Goal: Find specific page/section: Find specific page/section

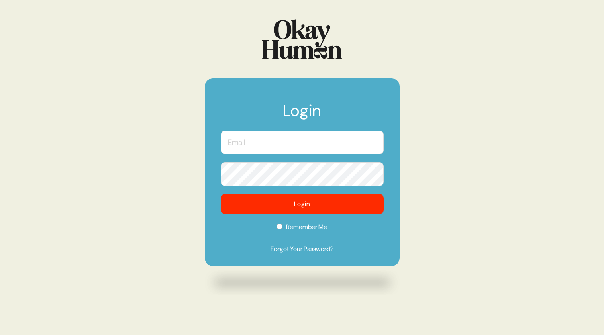
click at [310, 146] on input "text" at bounding box center [302, 142] width 163 height 24
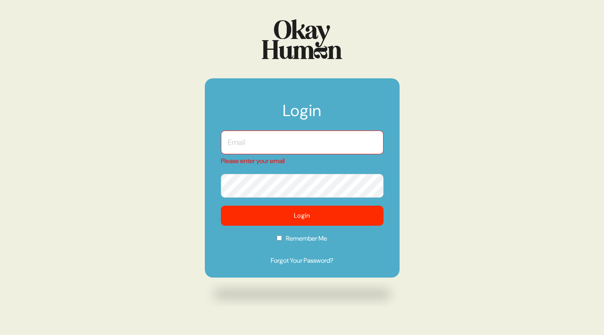
type input "[EMAIL_ADDRESS][DOMAIN_NAME]"
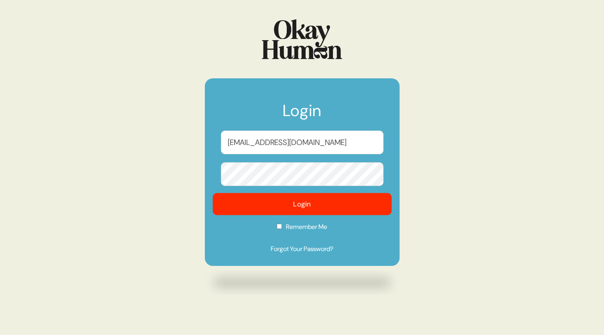
click at [282, 209] on button "Login" at bounding box center [301, 204] width 179 height 22
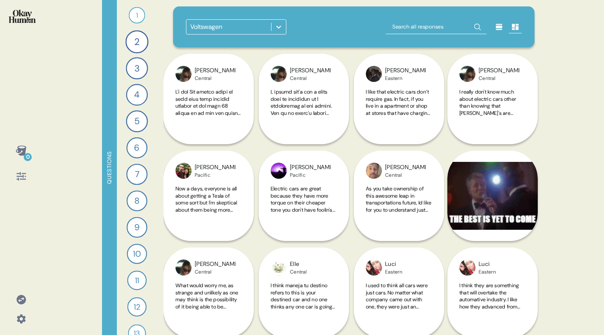
click at [278, 29] on icon at bounding box center [279, 27] width 8 height 8
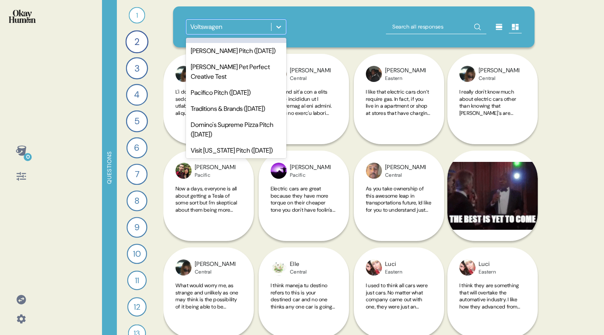
scroll to position [16, 0]
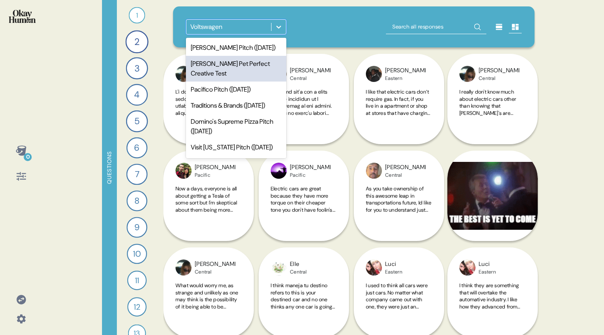
click at [251, 63] on div "[PERSON_NAME] Pet Perfect Creative Test" at bounding box center [236, 69] width 100 height 26
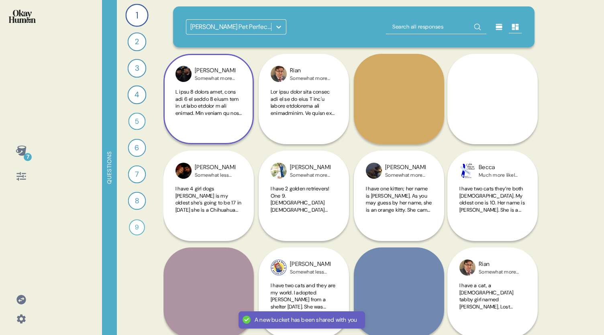
click at [211, 81] on div "Somewhat more likely (Original)" at bounding box center [215, 78] width 41 height 6
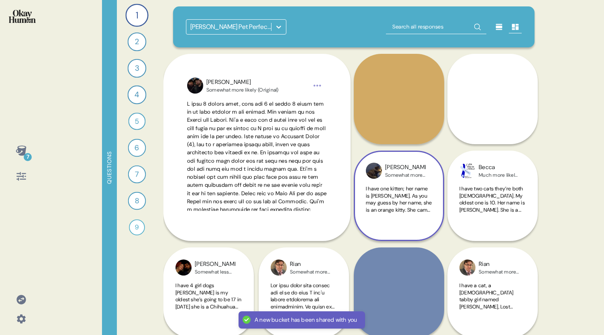
click at [395, 205] on span "I have one kitten; her name is [PERSON_NAME]. As you may guess by her name, she…" at bounding box center [399, 329] width 66 height 289
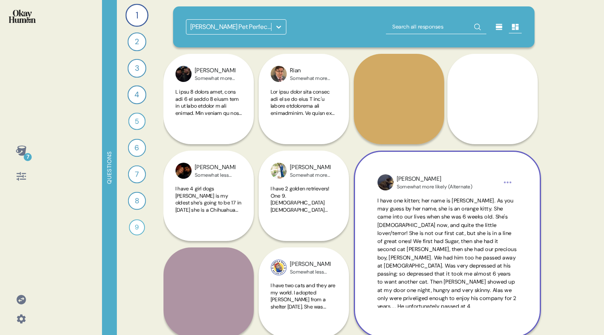
click at [496, 24] on icon at bounding box center [499, 27] width 6 height 6
